Goal: Check status: Check status

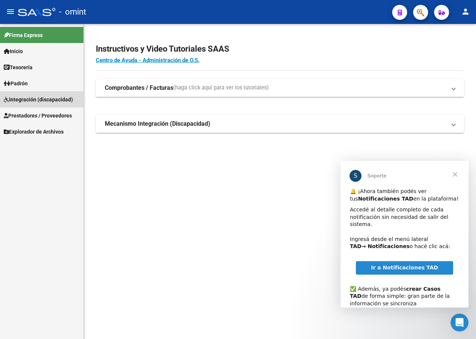
click at [20, 99] on span "Integración (discapacidad)" at bounding box center [38, 100] width 69 height 8
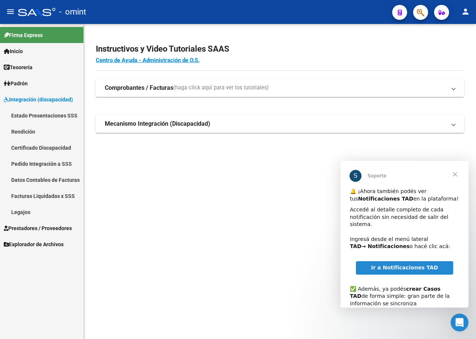
click at [32, 167] on link "Pedido Integración a SSS" at bounding box center [42, 164] width 84 height 16
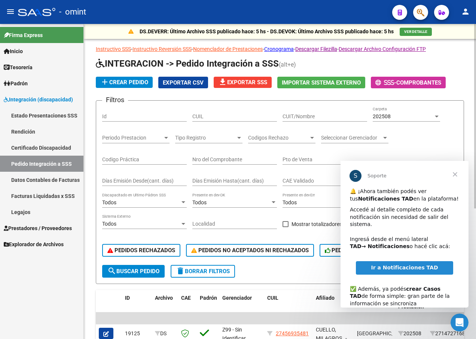
click at [293, 117] on input "CUIT/Nombre" at bounding box center [325, 117] width 85 height 6
paste input "20-56619388-"
click at [457, 174] on span "Cerrar" at bounding box center [455, 174] width 27 height 27
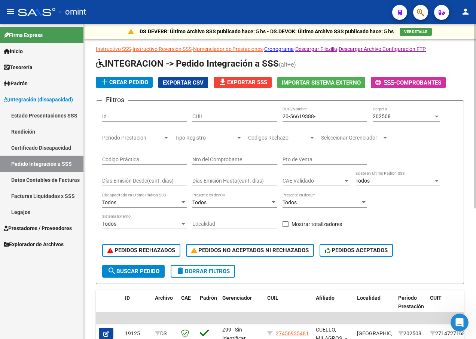
click at [324, 118] on input "20-56619388-" at bounding box center [325, 117] width 85 height 6
type input "20-56619388-5"
drag, startPoint x: 327, startPoint y: 114, endPoint x: 281, endPoint y: 115, distance: 46.1
click at [281, 115] on div "Filtros Id CUIL 20-56619388-5 CUIT/Nombre 202508 Carpeta Periodo Prestacion Per…" at bounding box center [280, 186] width 356 height 158
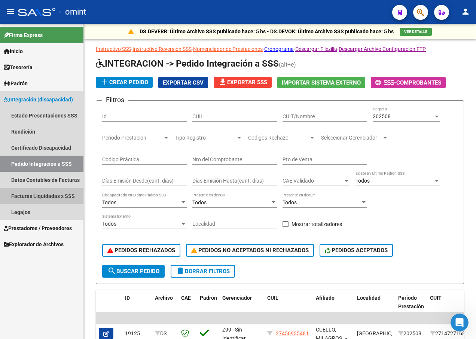
click at [66, 199] on link "Facturas Liquidadas x SSS" at bounding box center [42, 196] width 84 height 16
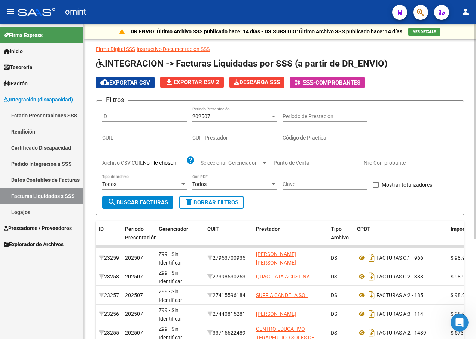
click at [169, 139] on input "CUIL" at bounding box center [144, 138] width 85 height 6
paste input "20-56619388-5"
type input "20-56619388-5"
click at [219, 115] on div "202507" at bounding box center [232, 117] width 78 height 6
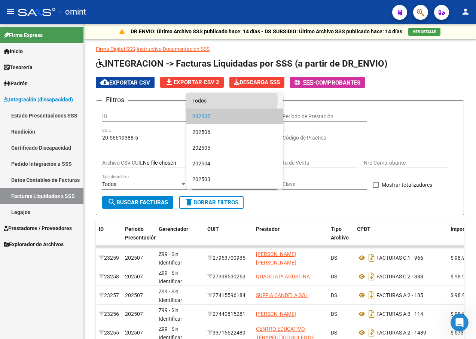
click at [220, 101] on span "Todos" at bounding box center [235, 101] width 85 height 16
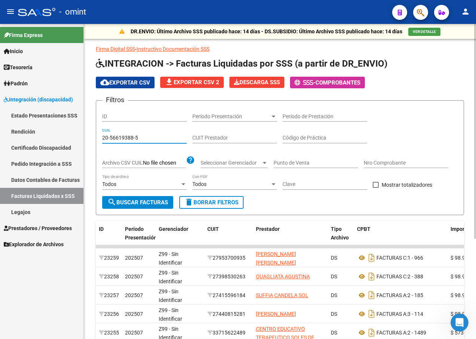
drag, startPoint x: 158, startPoint y: 135, endPoint x: 96, endPoint y: 138, distance: 62.3
click at [96, 138] on div "DR.ENVIO: Último Archivo SSS publicado hace: 14 días - DS.SUBSIDIO: Último Arch…" at bounding box center [280, 252] width 393 height 457
paste input "20-56619388-5"
type input "20-56619388-5"
click at [219, 118] on span "Período Presentación" at bounding box center [232, 117] width 78 height 6
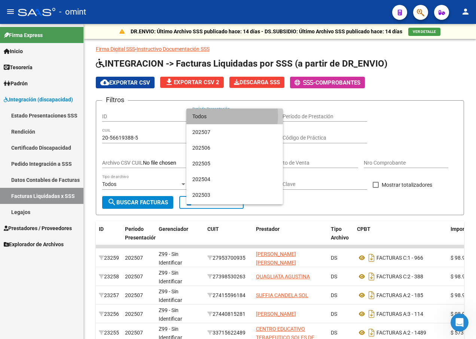
click at [219, 116] on span "Todos" at bounding box center [235, 117] width 85 height 16
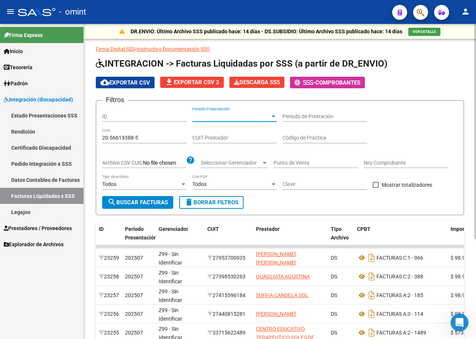
click at [152, 202] on span "search Buscar Facturas" at bounding box center [138, 202] width 61 height 7
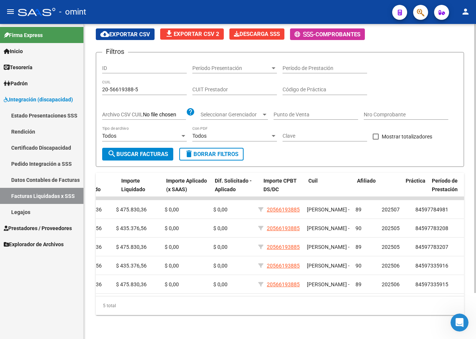
scroll to position [0, 474]
